Goal: Information Seeking & Learning: Check status

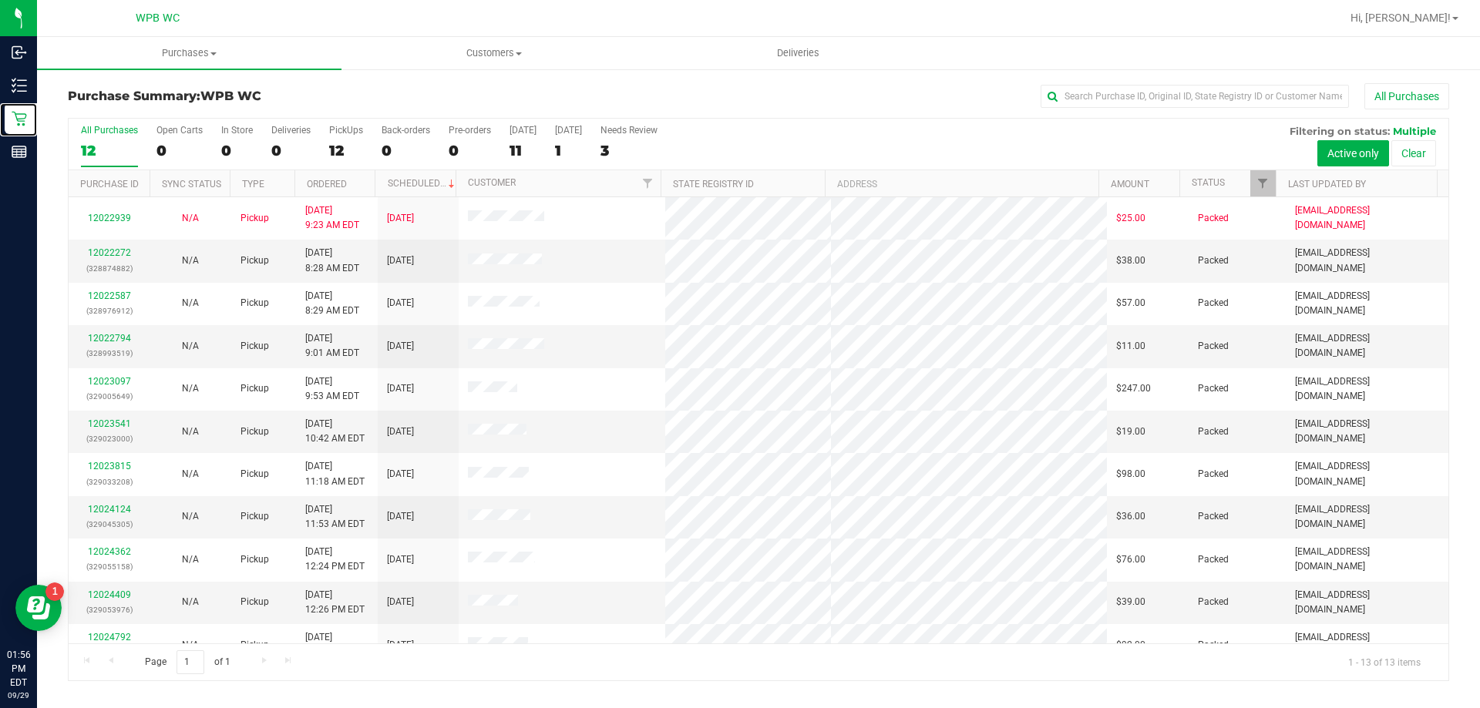
scroll to position [108, 0]
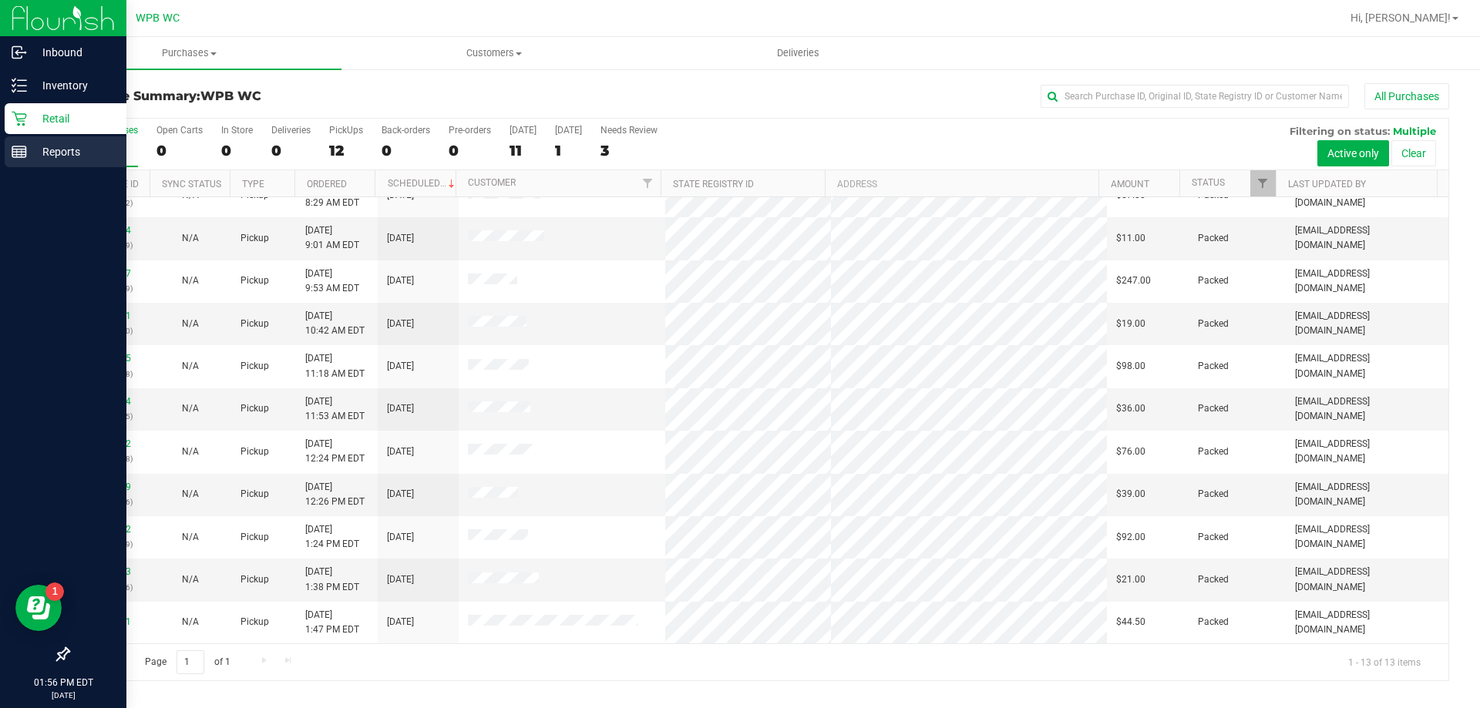
click at [43, 150] on p "Reports" at bounding box center [73, 152] width 93 height 19
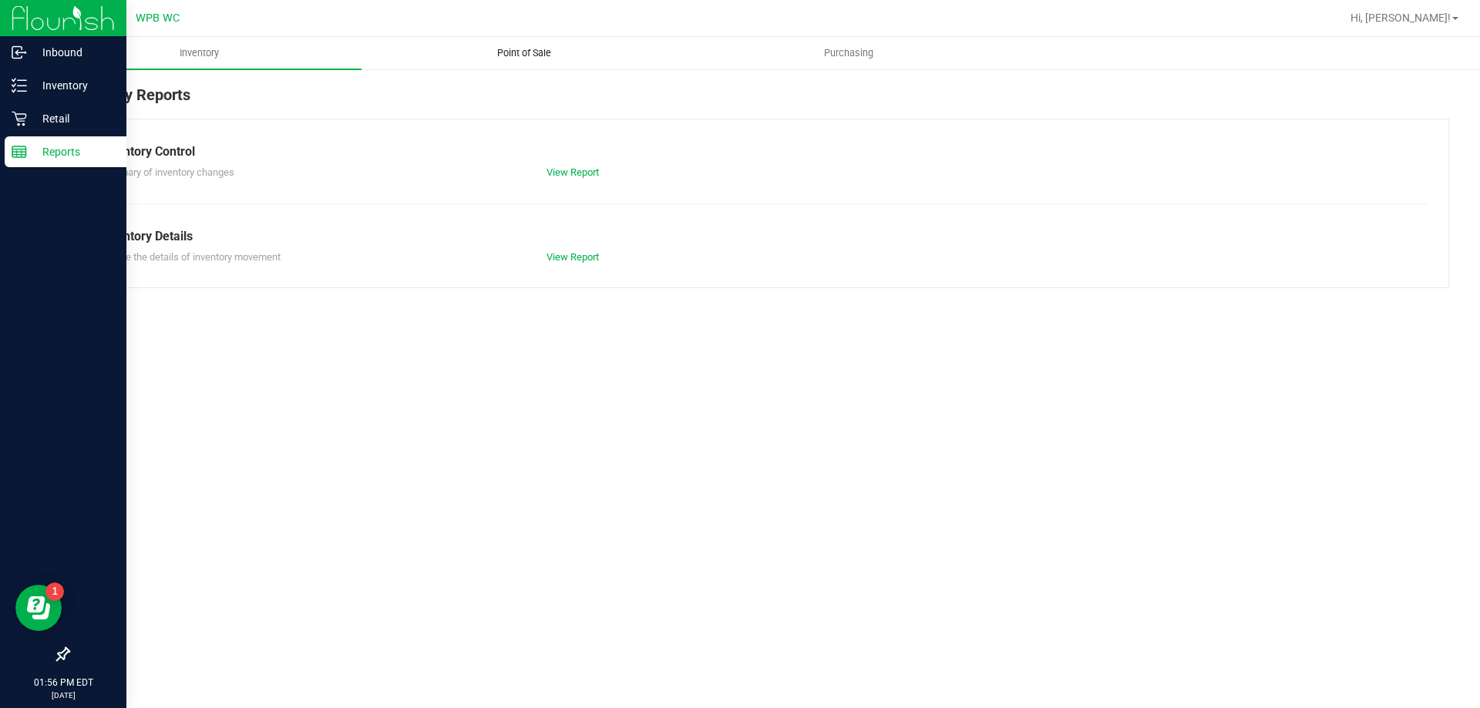
click at [537, 58] on span "Point of Sale" at bounding box center [524, 53] width 96 height 14
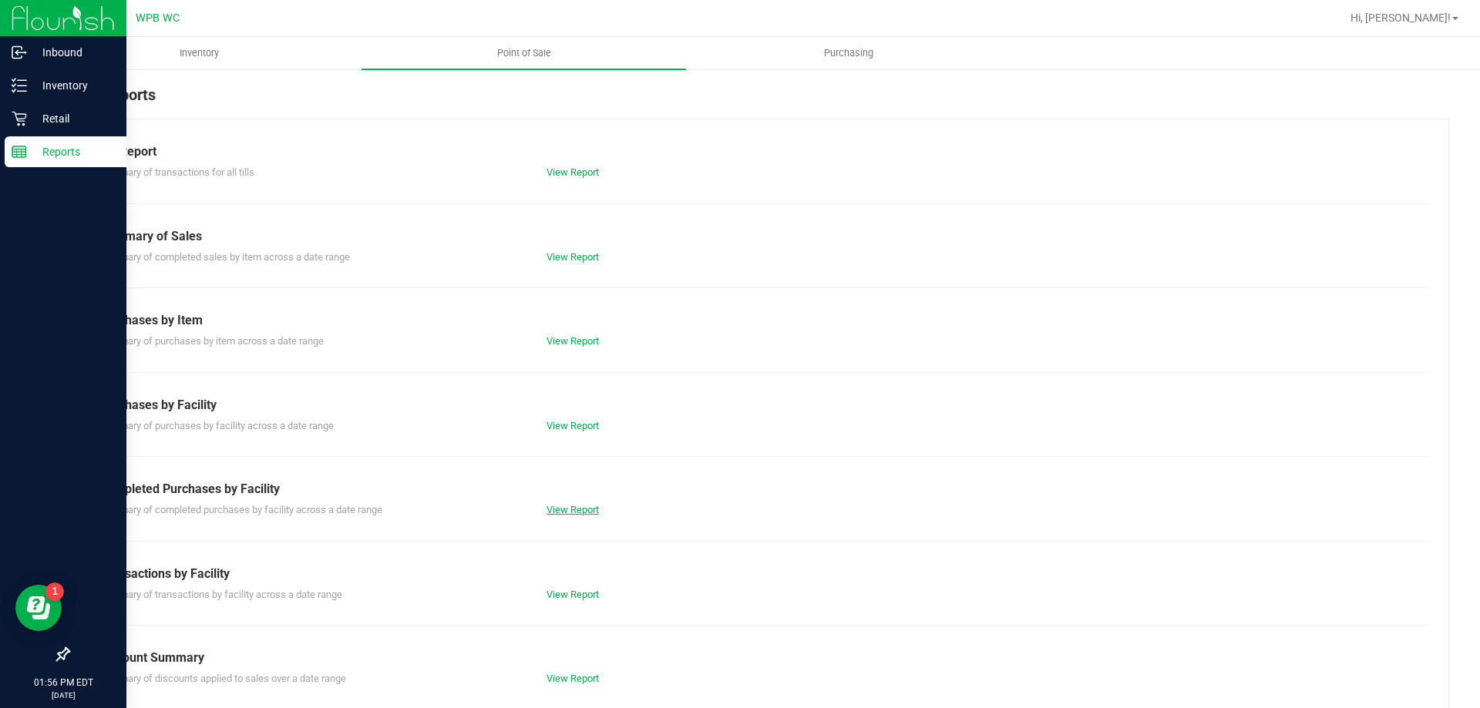
click at [570, 510] on link "View Report" at bounding box center [573, 510] width 52 height 12
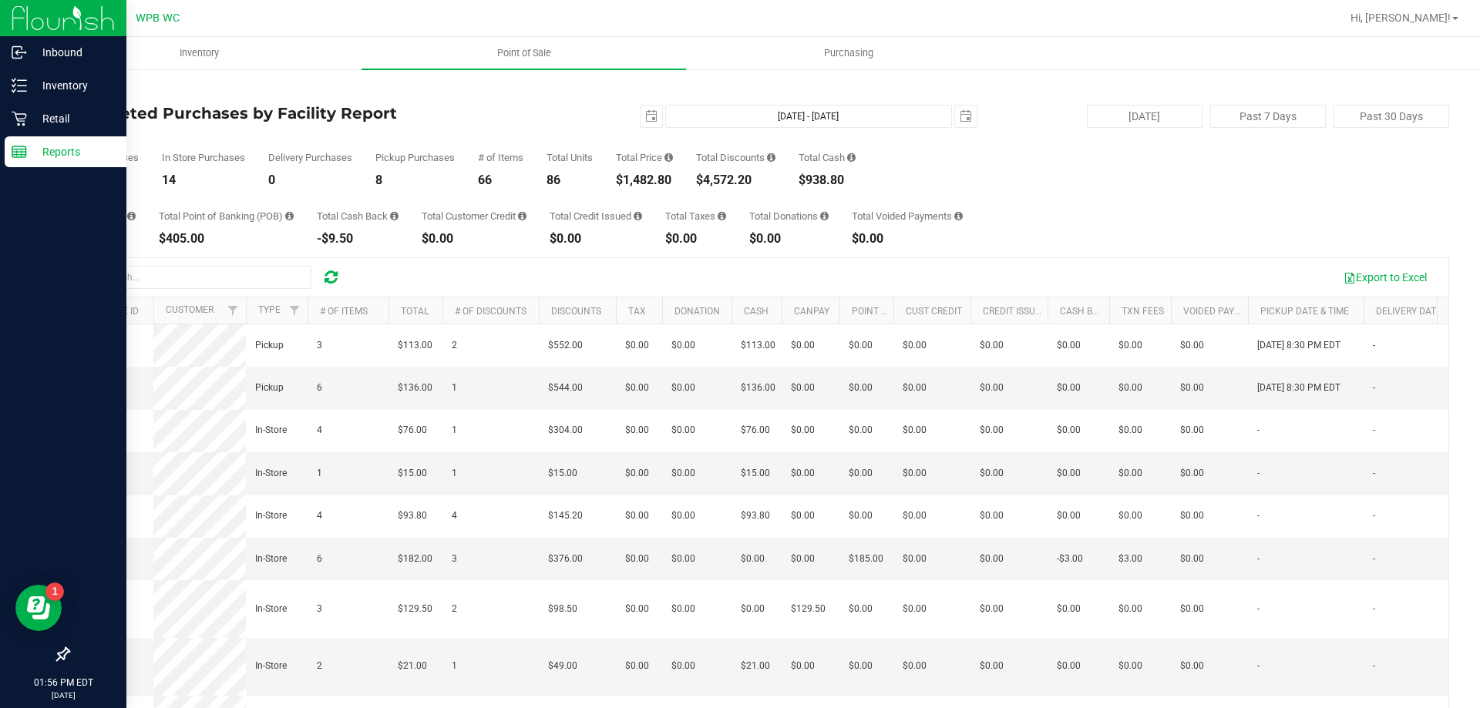
drag, startPoint x: 675, startPoint y: 177, endPoint x: 627, endPoint y: 171, distance: 48.1
click at [627, 171] on div "Total Price $1,482.80" at bounding box center [644, 170] width 57 height 34
copy div "1,482.80"
click at [65, 54] on p "Inbound" at bounding box center [73, 52] width 93 height 19
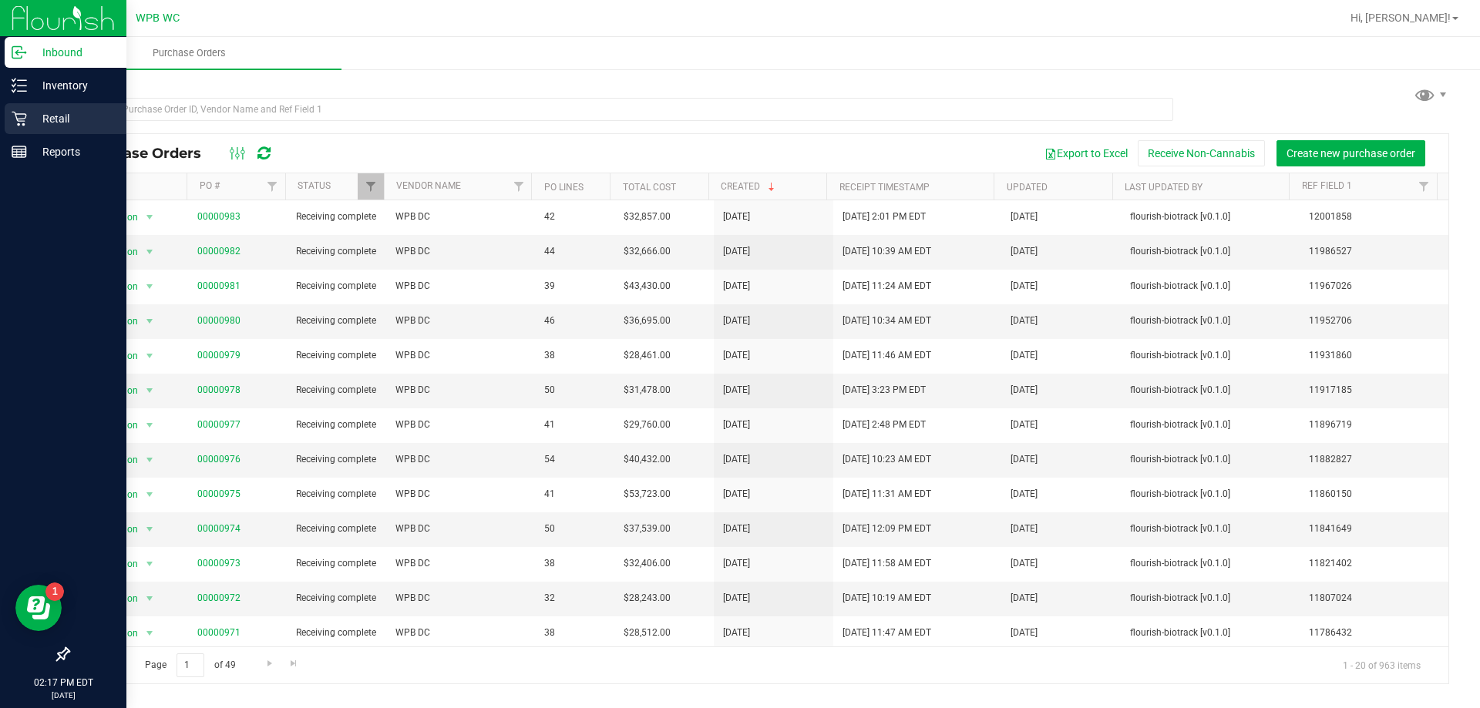
click at [28, 124] on p "Retail" at bounding box center [73, 118] width 93 height 19
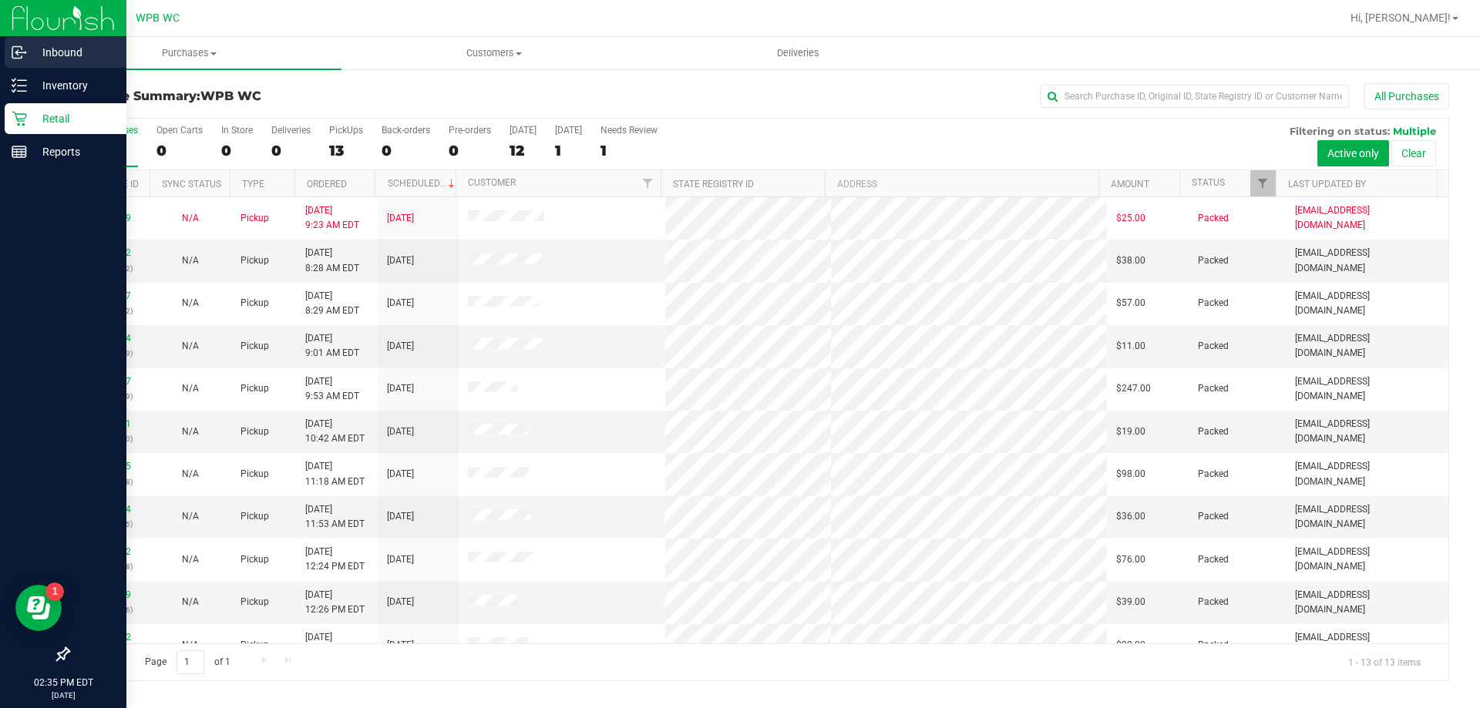
click at [27, 47] on p "Inbound" at bounding box center [73, 52] width 93 height 19
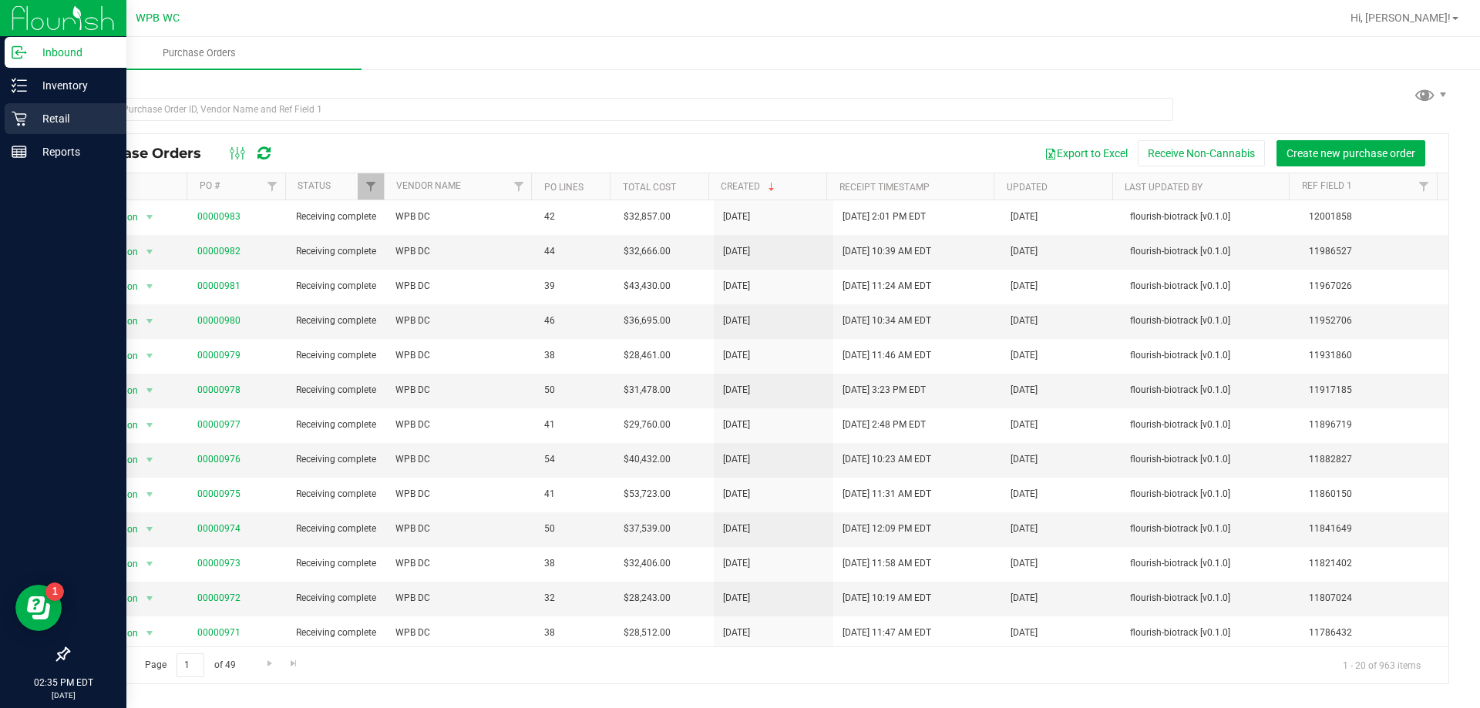
click at [9, 113] on div "Retail" at bounding box center [66, 118] width 122 height 31
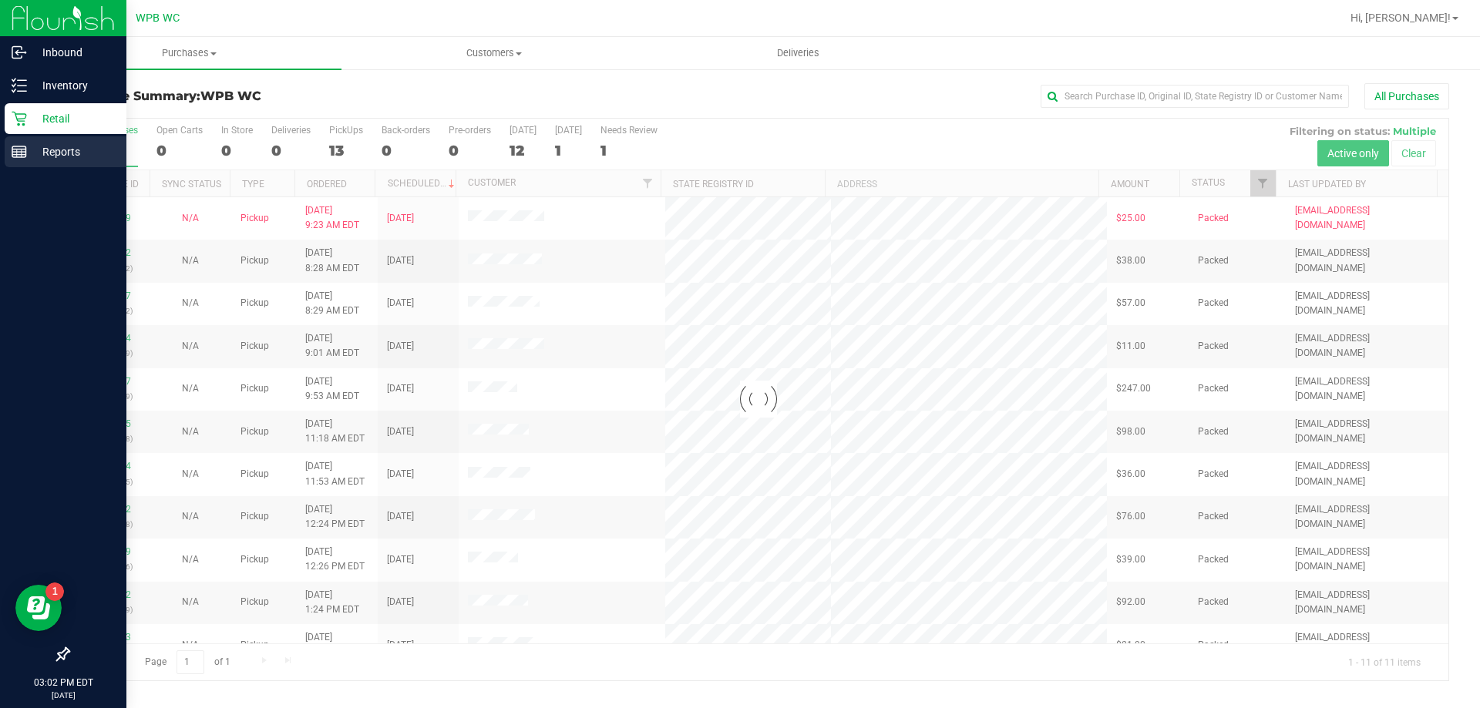
click at [45, 157] on p "Reports" at bounding box center [73, 152] width 93 height 19
click at [34, 153] on p "Reports" at bounding box center [73, 152] width 93 height 19
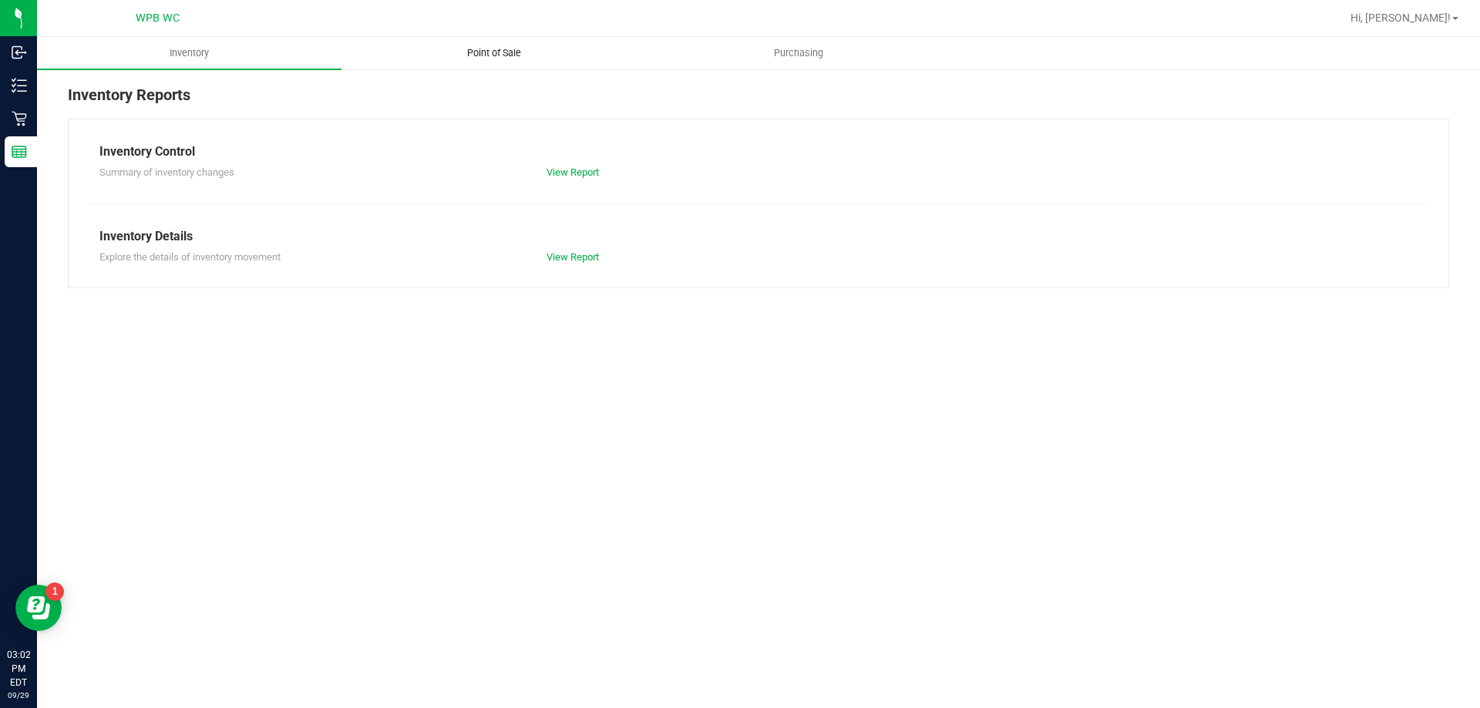
click at [470, 49] on span "Point of Sale" at bounding box center [494, 53] width 96 height 14
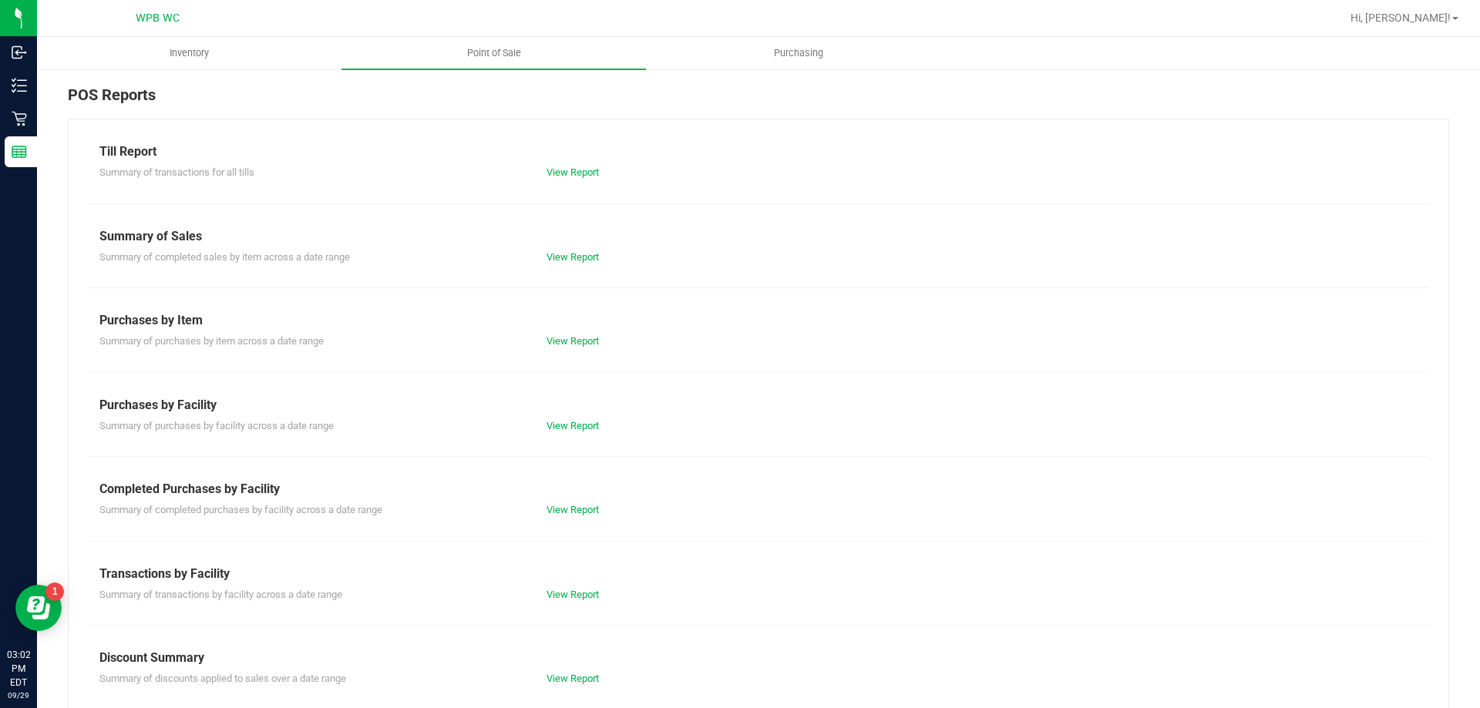
click at [571, 518] on div "Till Report Summary of transactions for all tills View Report Summary of Sales …" at bounding box center [758, 457] width 1381 height 676
click at [576, 502] on div "Summary of completed purchases by facility across a date range View Report" at bounding box center [758, 508] width 1341 height 19
click at [574, 516] on div "View Report" at bounding box center [647, 510] width 224 height 15
click at [572, 504] on link "View Report" at bounding box center [573, 510] width 52 height 12
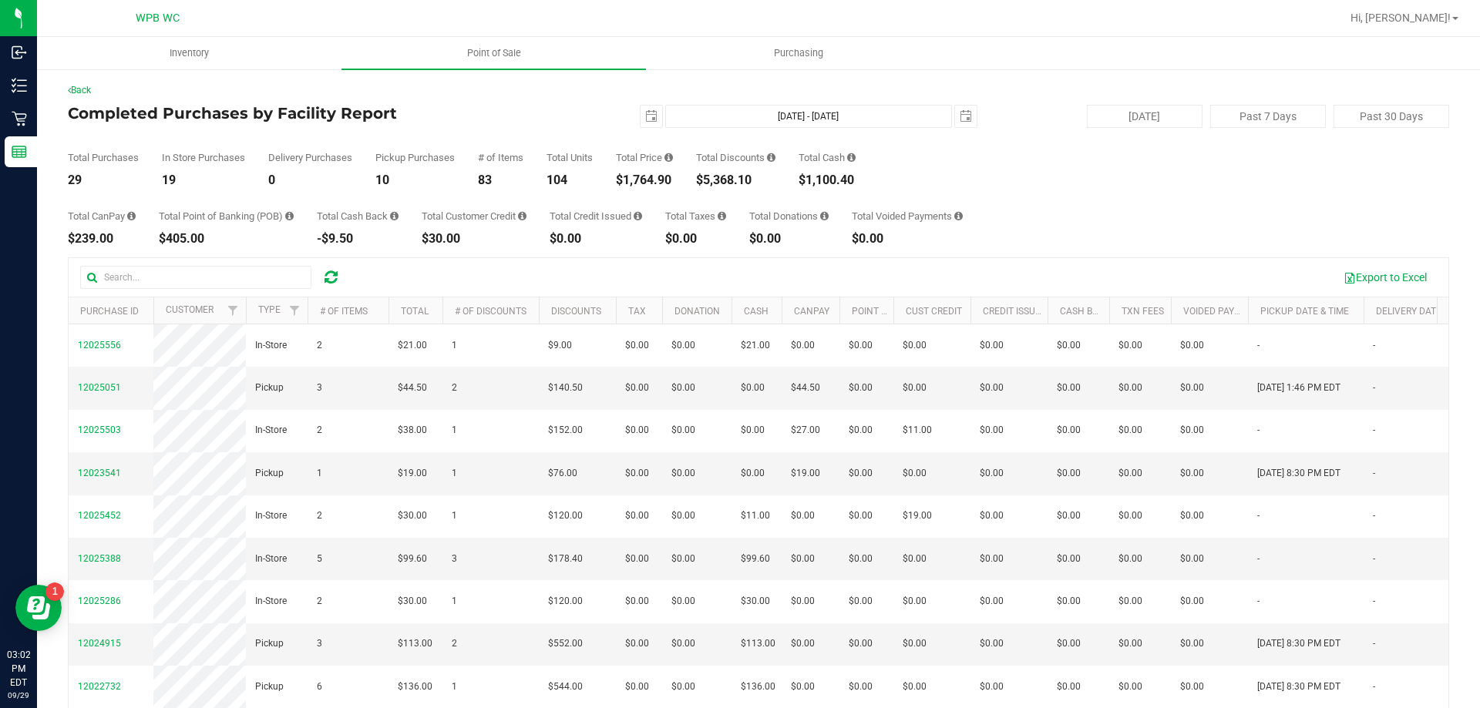
drag, startPoint x: 676, startPoint y: 182, endPoint x: 629, endPoint y: 181, distance: 47.0
click at [629, 181] on div "$1,764.90" at bounding box center [644, 180] width 57 height 12
copy div "1,764.90"
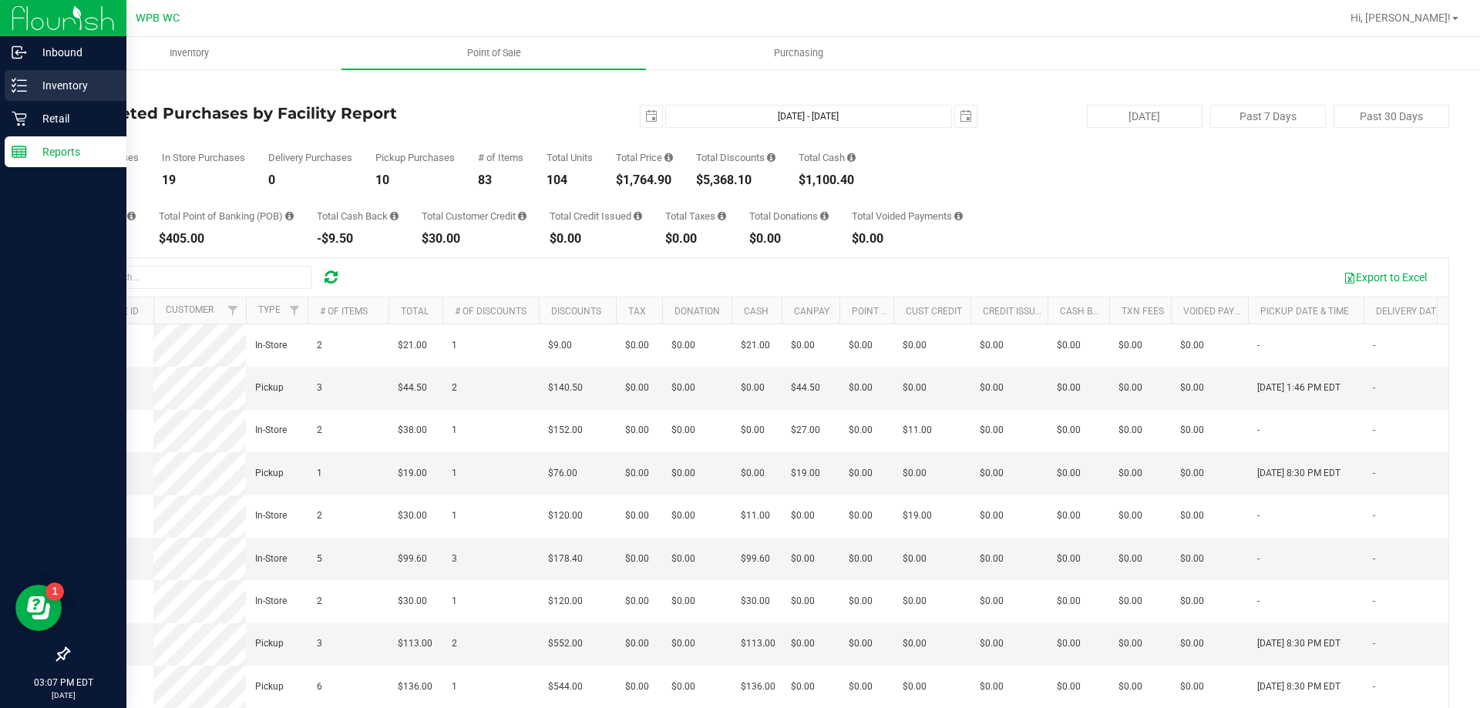
click at [57, 78] on p "Inventory" at bounding box center [73, 85] width 93 height 19
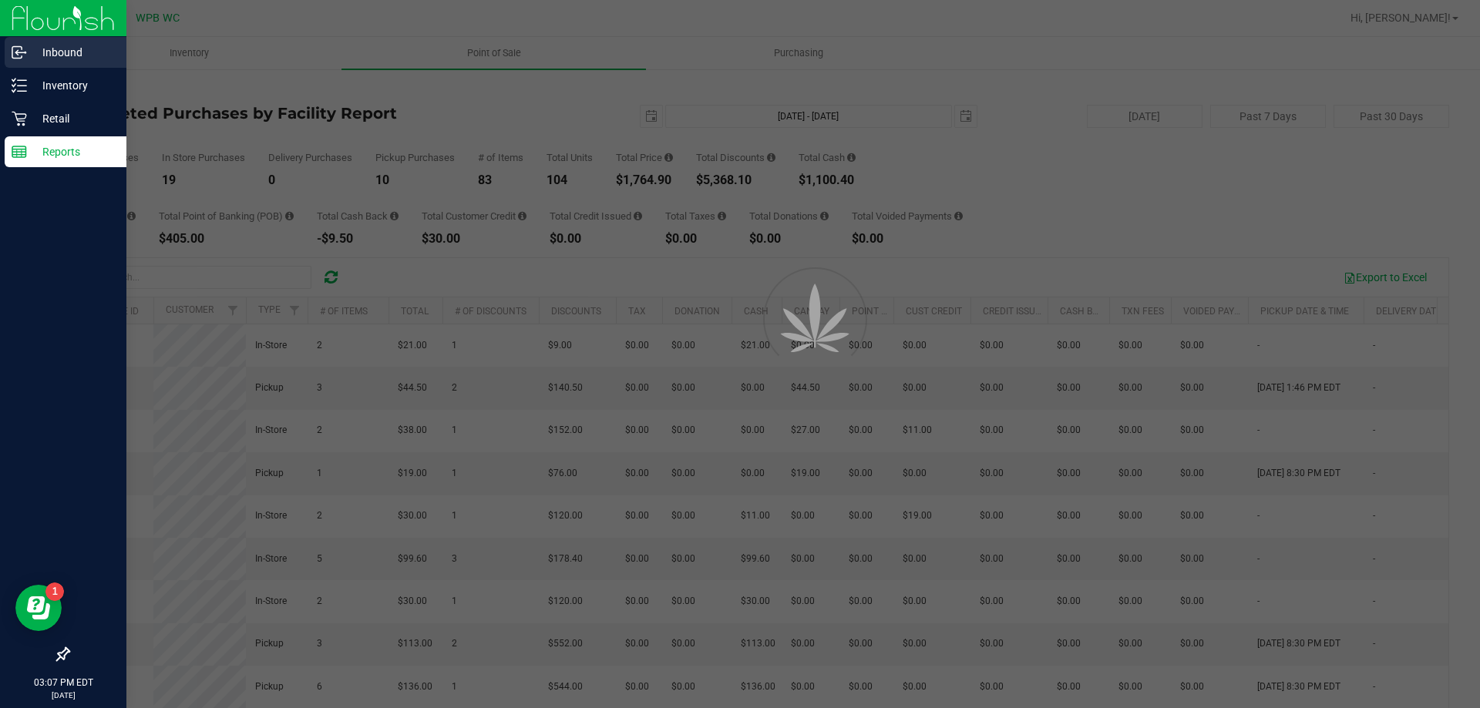
click at [64, 63] on div "Inbound" at bounding box center [66, 52] width 122 height 31
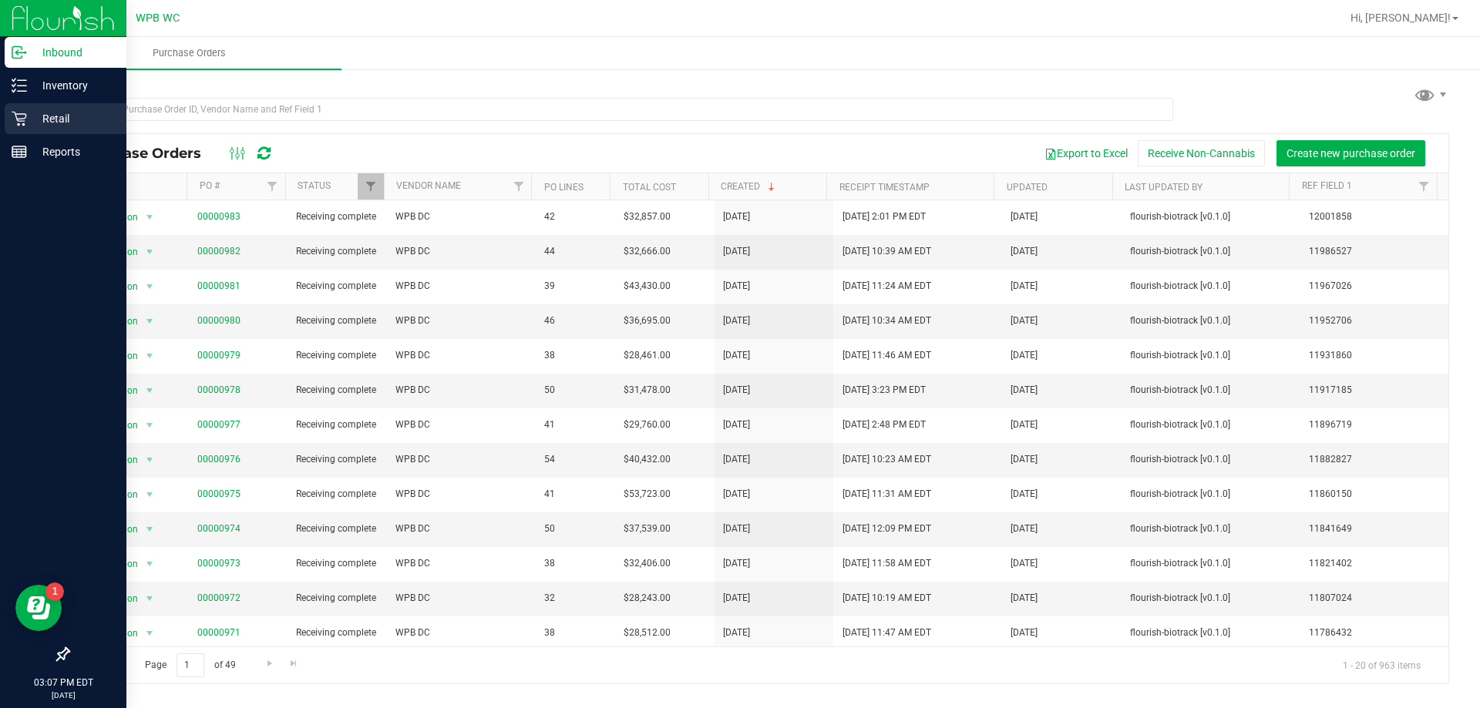
click at [42, 112] on p "Retail" at bounding box center [73, 118] width 93 height 19
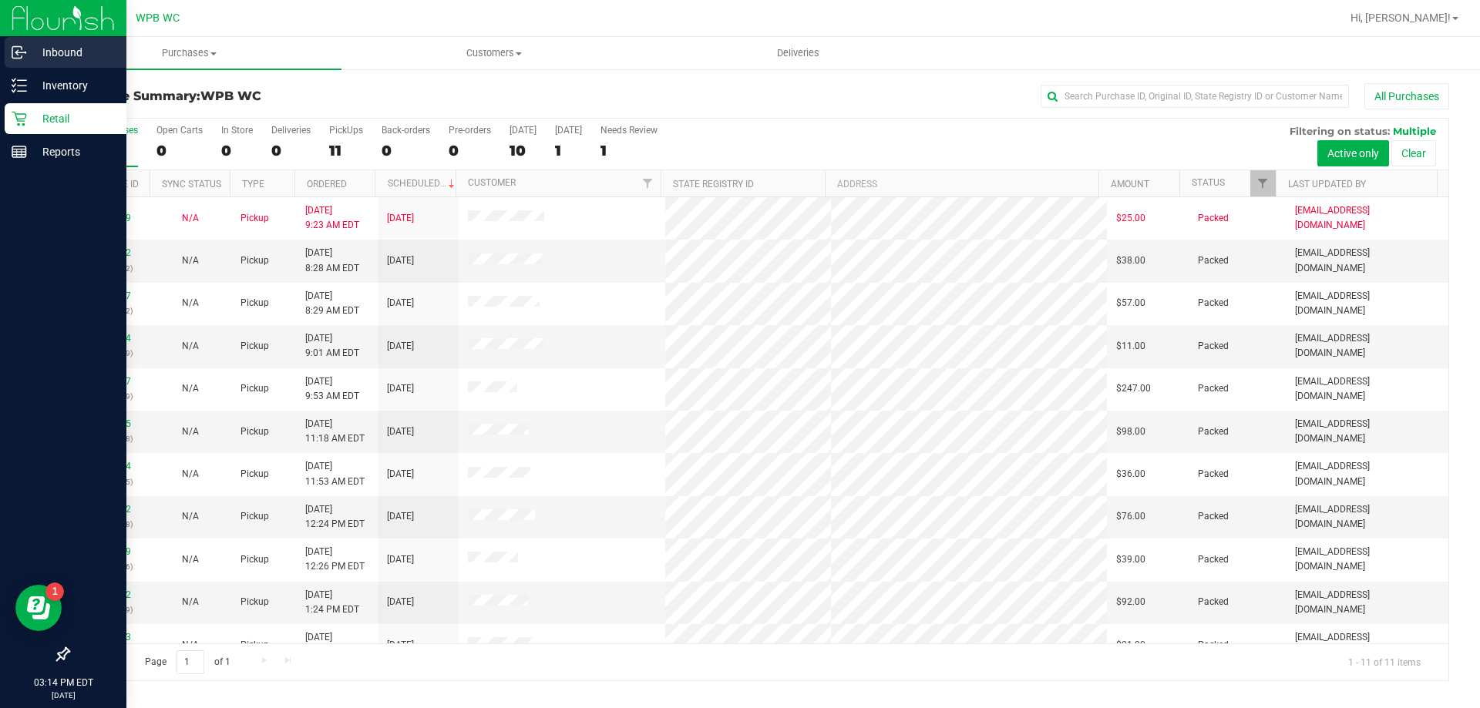
click at [73, 65] on div "Inbound" at bounding box center [66, 52] width 122 height 31
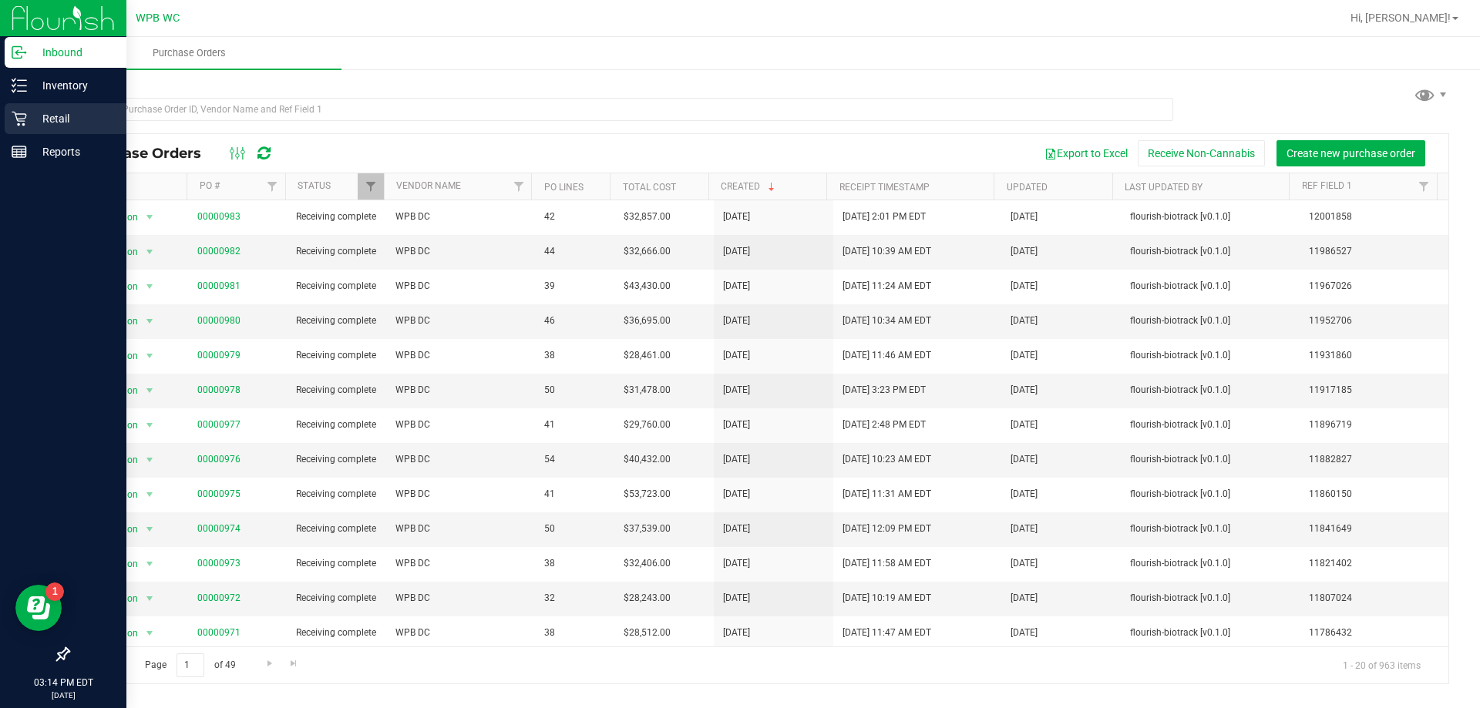
click at [35, 119] on p "Retail" at bounding box center [73, 118] width 93 height 19
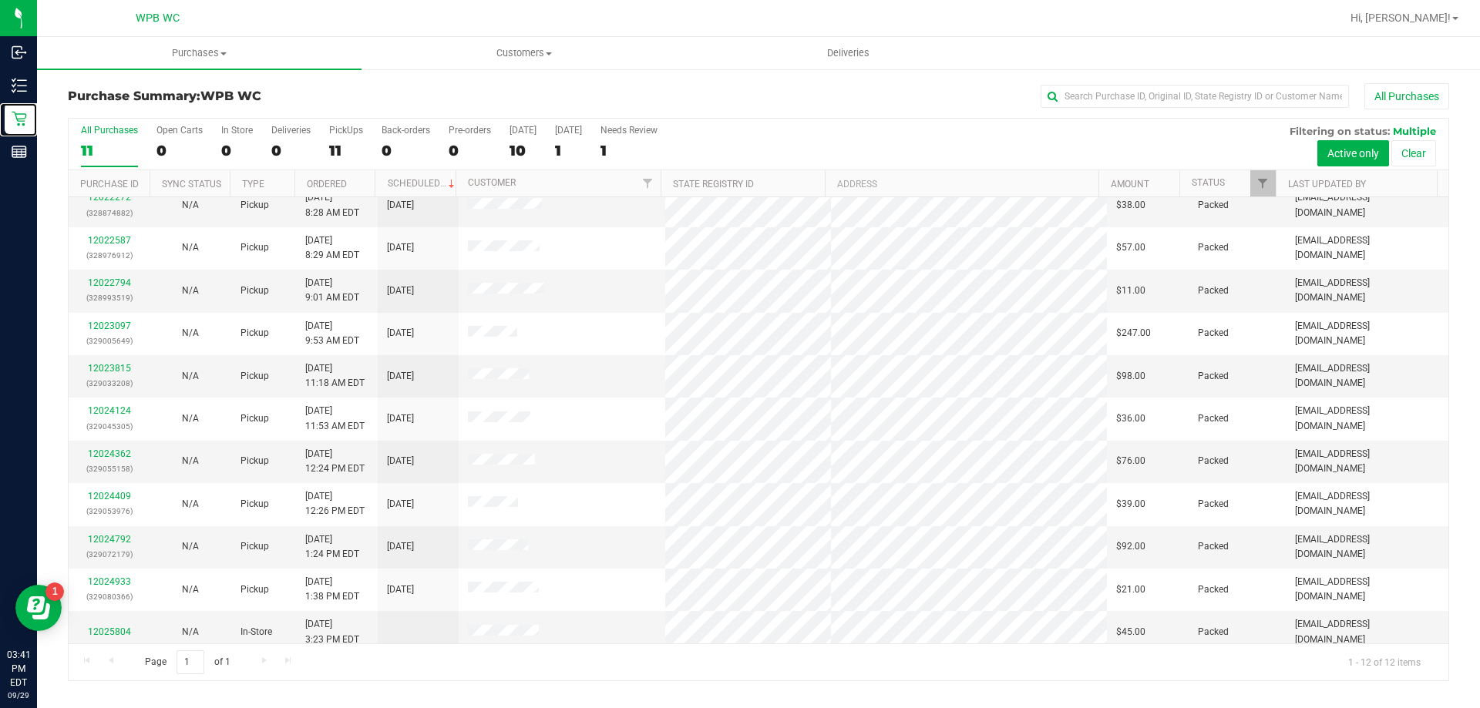
scroll to position [66, 0]
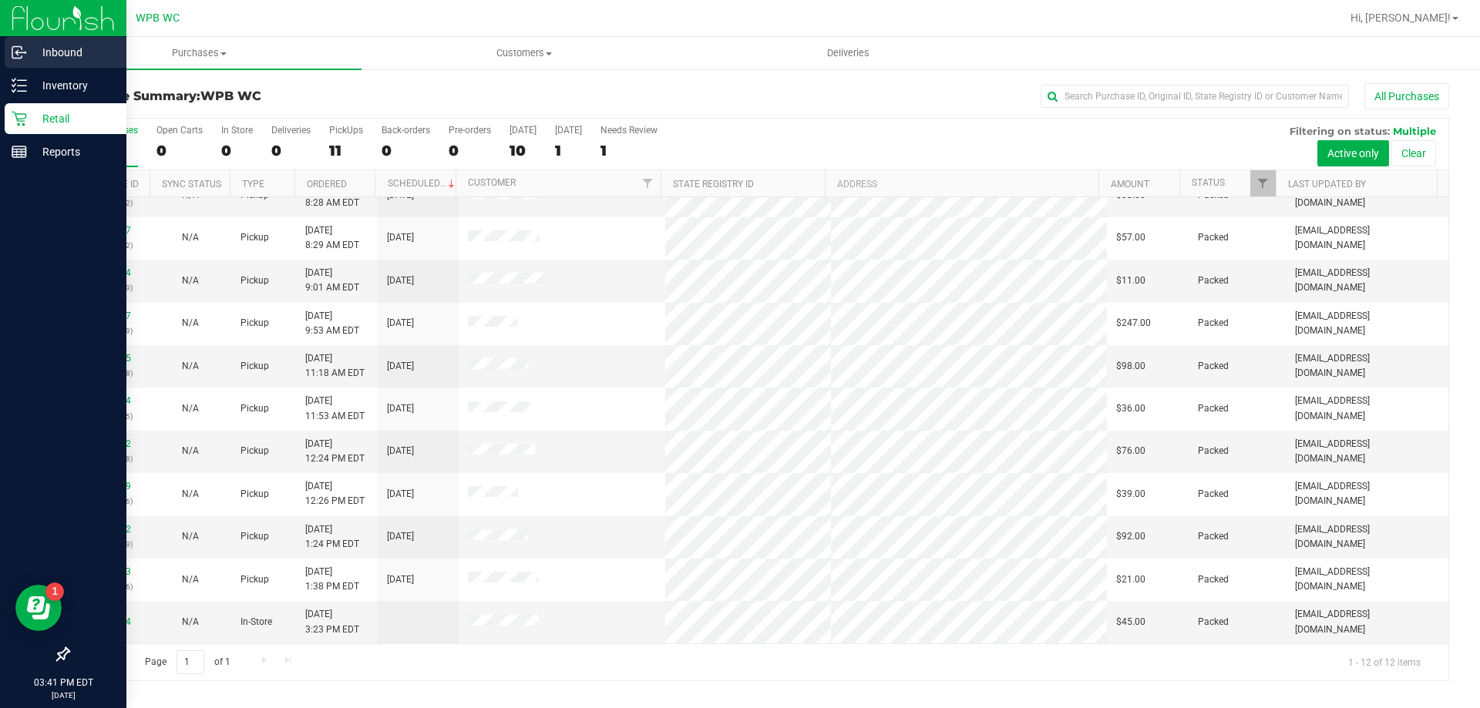
click at [56, 58] on p "Inbound" at bounding box center [73, 52] width 93 height 19
